Goal: Task Accomplishment & Management: Manage account settings

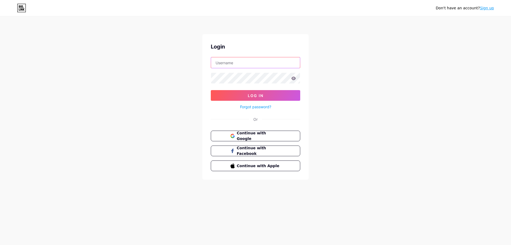
click at [227, 60] on input "text" at bounding box center [255, 62] width 89 height 11
type input "4ي4"
type input "4d4"
click at [211, 90] on button "Log In" at bounding box center [255, 95] width 89 height 11
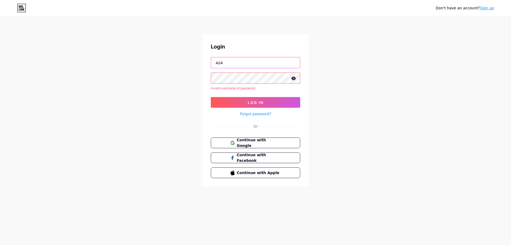
click at [257, 66] on input "4d4" at bounding box center [255, 62] width 89 height 11
click at [249, 144] on span "Continue with Google" at bounding box center [258, 142] width 44 height 11
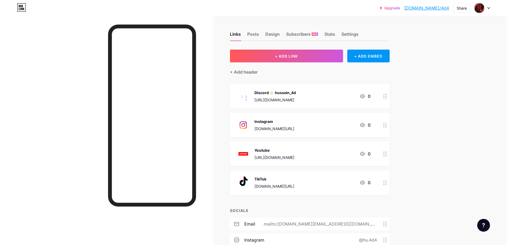
click at [280, 96] on div "Discord 👉🏻 hussein_4d [URL][DOMAIN_NAME]" at bounding box center [276, 96] width 42 height 14
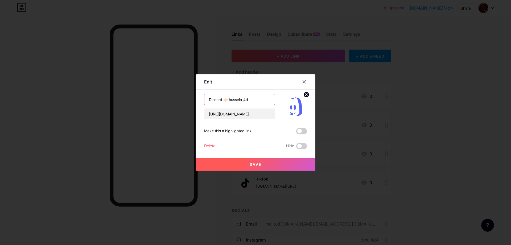
click at [253, 102] on input "Discord 👉🏻 hussein_4d" at bounding box center [240, 99] width 70 height 11
type input "Discord 👉🏻 @hu4d4"
click at [254, 112] on input "[URL][DOMAIN_NAME]" at bounding box center [240, 113] width 70 height 11
paste input "gg/BdnTW6snma"
type input "[URL][DOMAIN_NAME]"
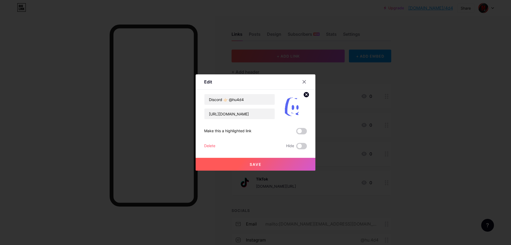
click at [241, 160] on button "Save" at bounding box center [256, 164] width 120 height 13
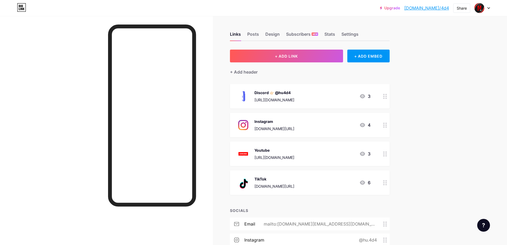
click at [350, 183] on div "TikTok [DOMAIN_NAME][URL] 6" at bounding box center [303, 183] width 134 height 14
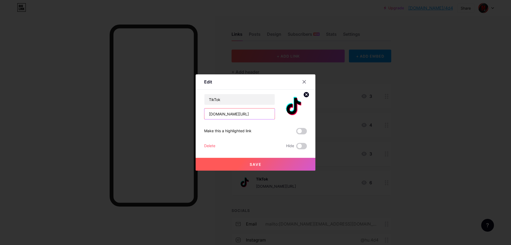
click at [254, 114] on input "[DOMAIN_NAME][URL]" at bounding box center [240, 113] width 70 height 11
drag, startPoint x: 254, startPoint y: 114, endPoint x: 231, endPoint y: 115, distance: 22.4
click at [231, 115] on input "[DOMAIN_NAME][URL]" at bounding box center [240, 113] width 70 height 11
click at [250, 162] on span "Save" at bounding box center [256, 164] width 12 height 5
click at [234, 113] on input "[DOMAIN_NAME][URL]" at bounding box center [240, 113] width 70 height 11
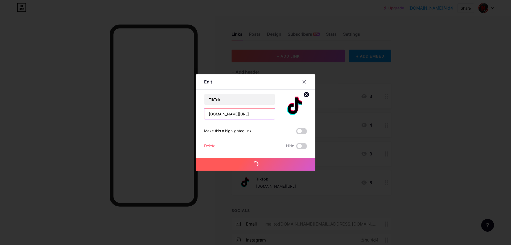
type input "[DOMAIN_NAME][URL]"
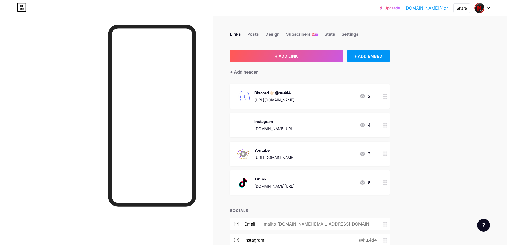
click at [314, 180] on div "TikTok [DOMAIN_NAME][URL] 6" at bounding box center [303, 183] width 134 height 14
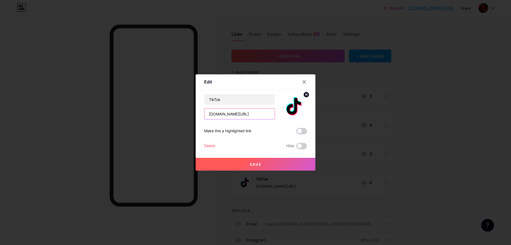
click at [234, 115] on input "[DOMAIN_NAME][URL]" at bounding box center [240, 113] width 70 height 11
type input "[DOMAIN_NAME][URL]"
click at [230, 168] on button "Save" at bounding box center [256, 164] width 120 height 13
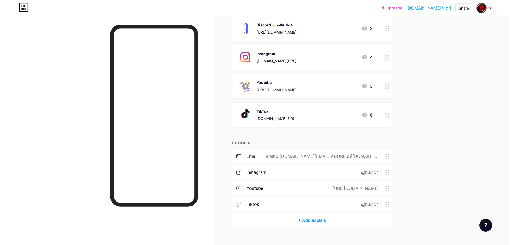
scroll to position [76, 0]
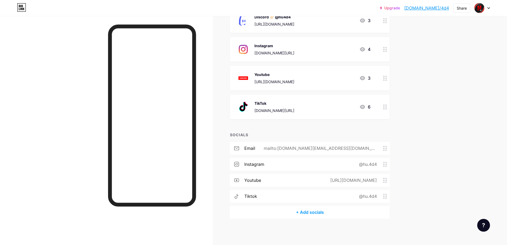
click at [323, 213] on div "+ Add socials" at bounding box center [310, 212] width 160 height 13
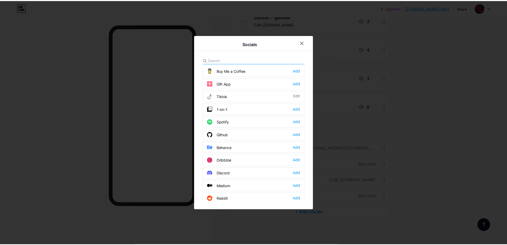
scroll to position [80, 0]
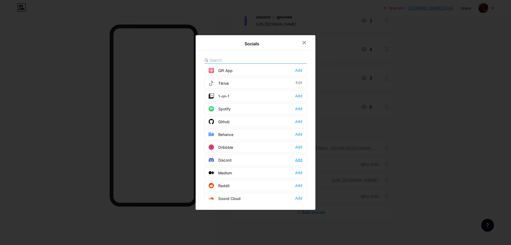
click at [299, 160] on div "Add" at bounding box center [298, 159] width 7 height 5
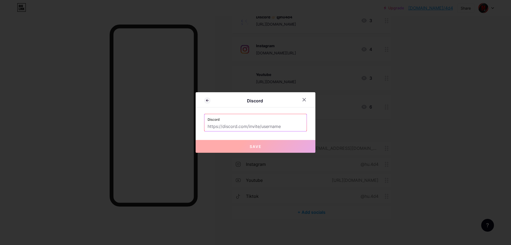
click at [277, 128] on input "text" at bounding box center [256, 126] width 96 height 9
drag, startPoint x: 213, startPoint y: 127, endPoint x: 274, endPoint y: 128, distance: 61.0
click at [274, 128] on input "text" at bounding box center [256, 126] width 96 height 9
paste input "[URL][DOMAIN_NAME]"
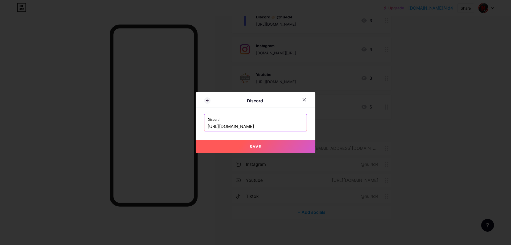
type input "[URL][DOMAIN_NAME]"
click at [263, 146] on button "Save" at bounding box center [256, 146] width 120 height 13
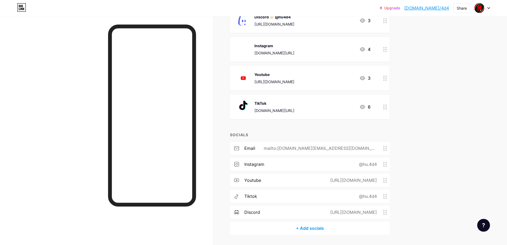
scroll to position [0, 0]
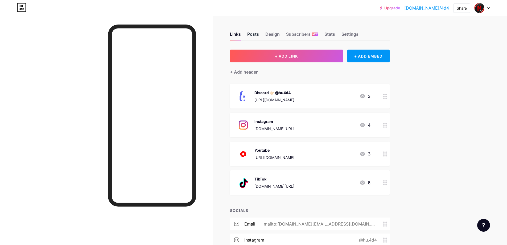
click at [258, 36] on div "Posts" at bounding box center [253, 36] width 12 height 10
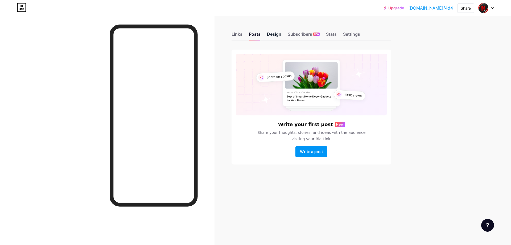
click at [272, 35] on div "Design" at bounding box center [274, 36] width 14 height 10
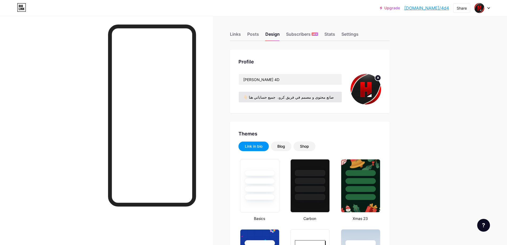
type input "#570000"
type input "#ffffff"
drag, startPoint x: 273, startPoint y: 98, endPoint x: 343, endPoint y: 100, distance: 70.1
click at [342, 100] on input "👇🏻 صانع محتوى و مصمم في فريق كرو، جميع حساباتي هنا" at bounding box center [290, 97] width 103 height 11
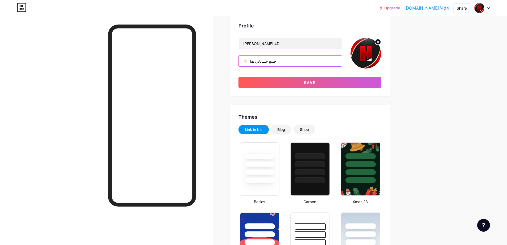
scroll to position [27, 0]
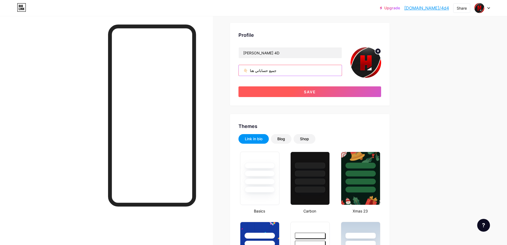
type input "👇🏻 جميع حساباتي هنا"
click at [273, 91] on button "Save" at bounding box center [310, 91] width 143 height 11
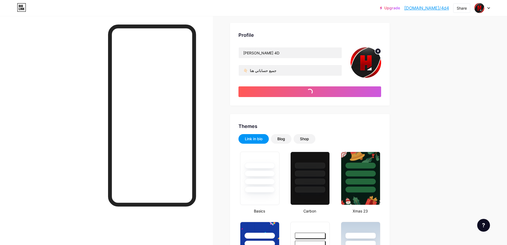
type input "#ffffff"
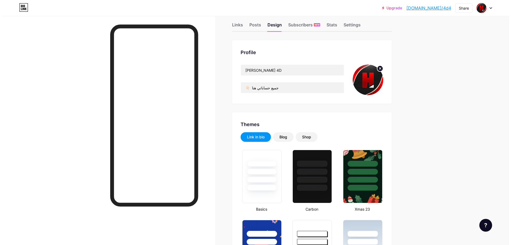
scroll to position [0, 0]
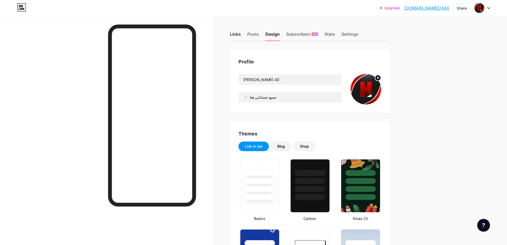
click at [240, 35] on div "Links" at bounding box center [235, 36] width 11 height 10
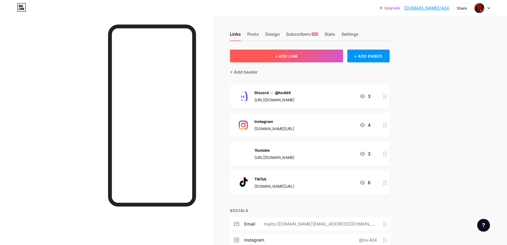
click at [298, 58] on span "+ ADD LINK" at bounding box center [286, 56] width 23 height 5
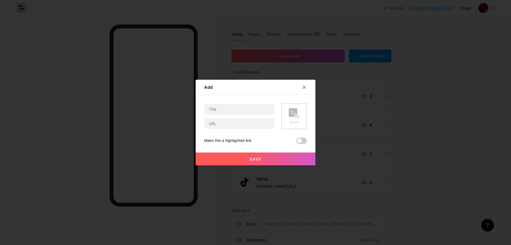
click at [300, 109] on div "Picture" at bounding box center [295, 116] width 26 height 26
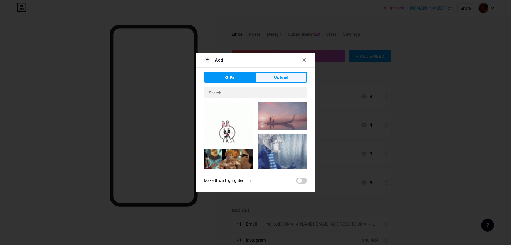
click at [272, 75] on button "Upload" at bounding box center [281, 77] width 51 height 11
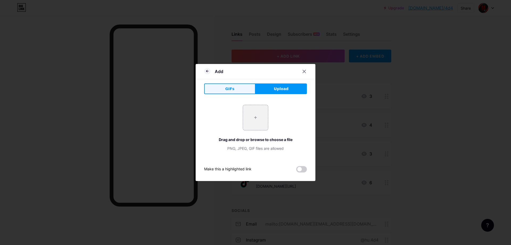
click at [236, 85] on button "GIFs" at bounding box center [229, 88] width 51 height 11
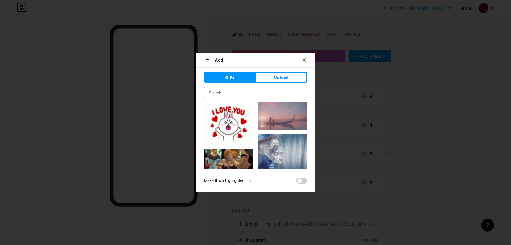
click at [222, 91] on input "text" at bounding box center [256, 92] width 102 height 11
type input "ل"
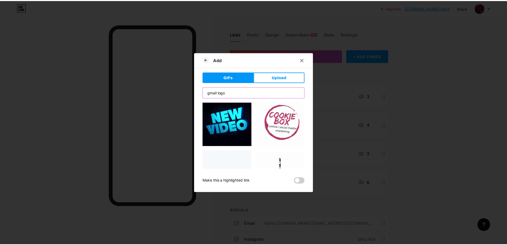
scroll to position [586, 0]
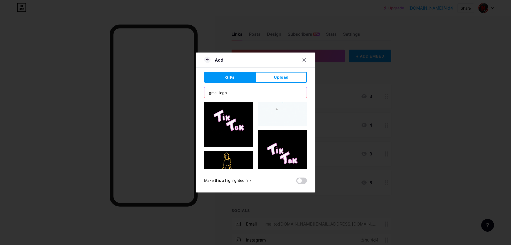
type input "gmail logo"
click at [380, 130] on div at bounding box center [255, 122] width 511 height 245
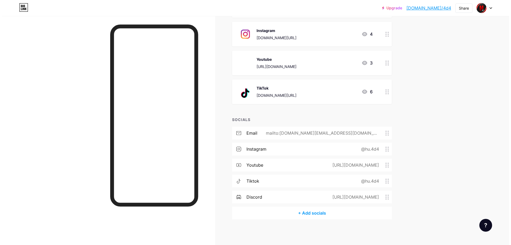
scroll to position [92, 0]
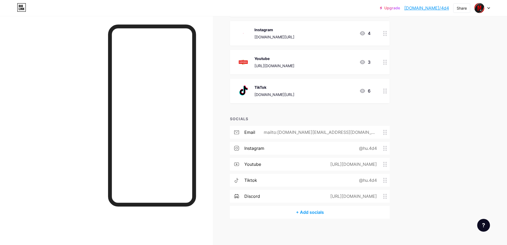
click at [313, 215] on div "+ Add socials" at bounding box center [310, 212] width 160 height 13
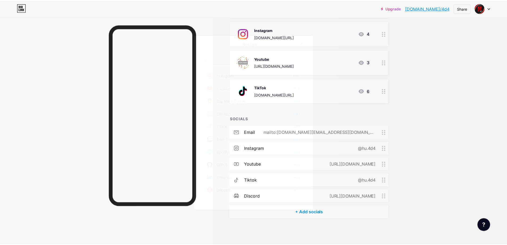
scroll to position [0, 0]
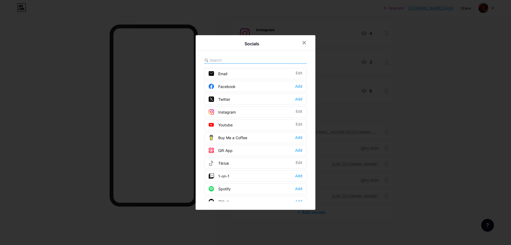
click at [399, 84] on div at bounding box center [255, 122] width 511 height 245
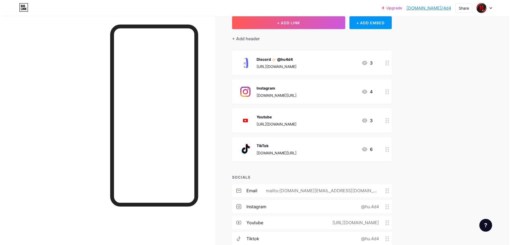
scroll to position [12, 0]
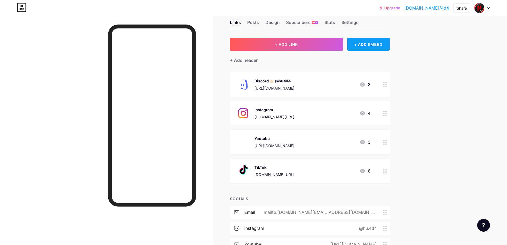
click at [368, 45] on div "+ ADD EMBED" at bounding box center [369, 44] width 42 height 13
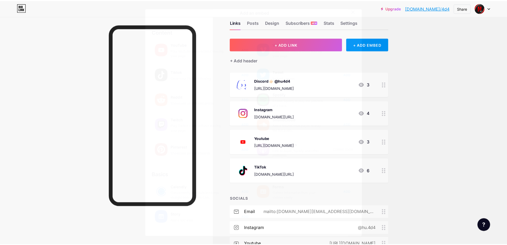
scroll to position [0, 0]
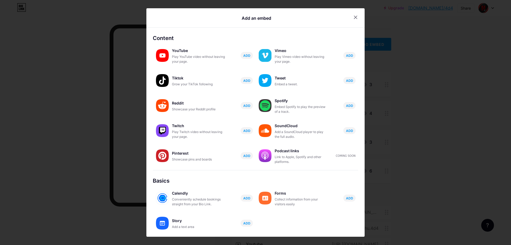
click at [369, 60] on div at bounding box center [255, 122] width 511 height 245
